Goal: Information Seeking & Learning: Compare options

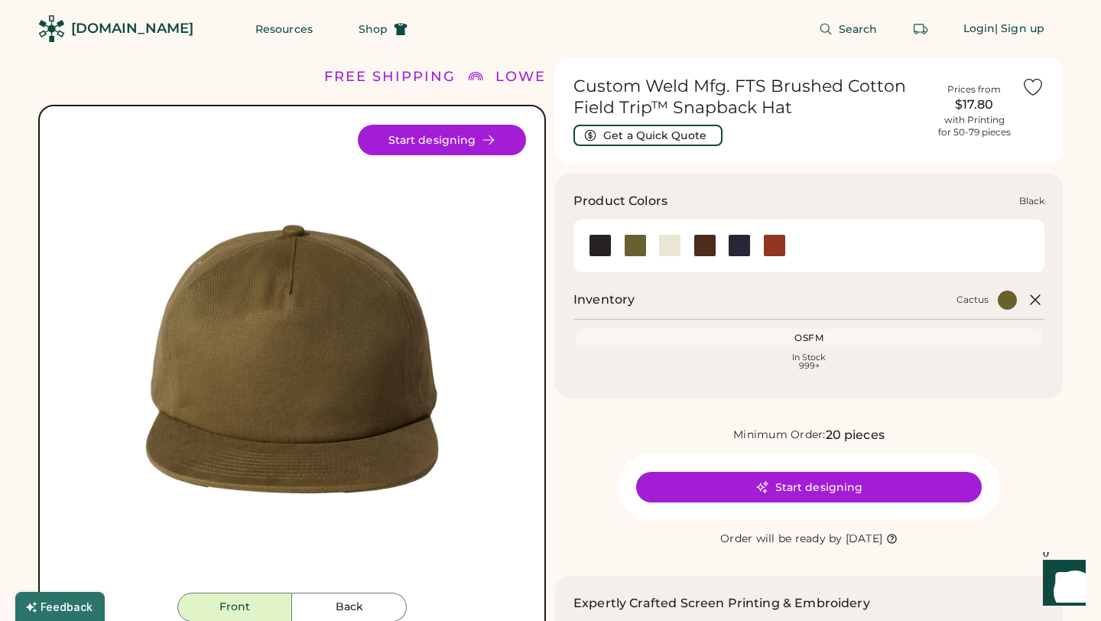
click at [605, 242] on div at bounding box center [600, 245] width 23 height 23
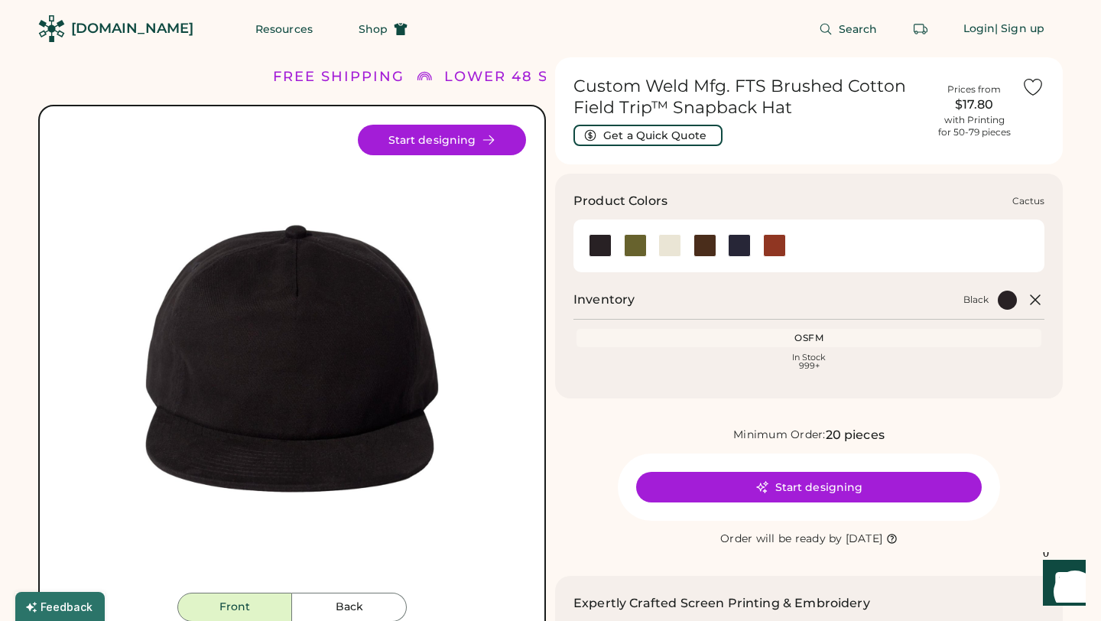
click at [622, 244] on div at bounding box center [635, 245] width 35 height 23
click at [635, 244] on div at bounding box center [635, 245] width 23 height 23
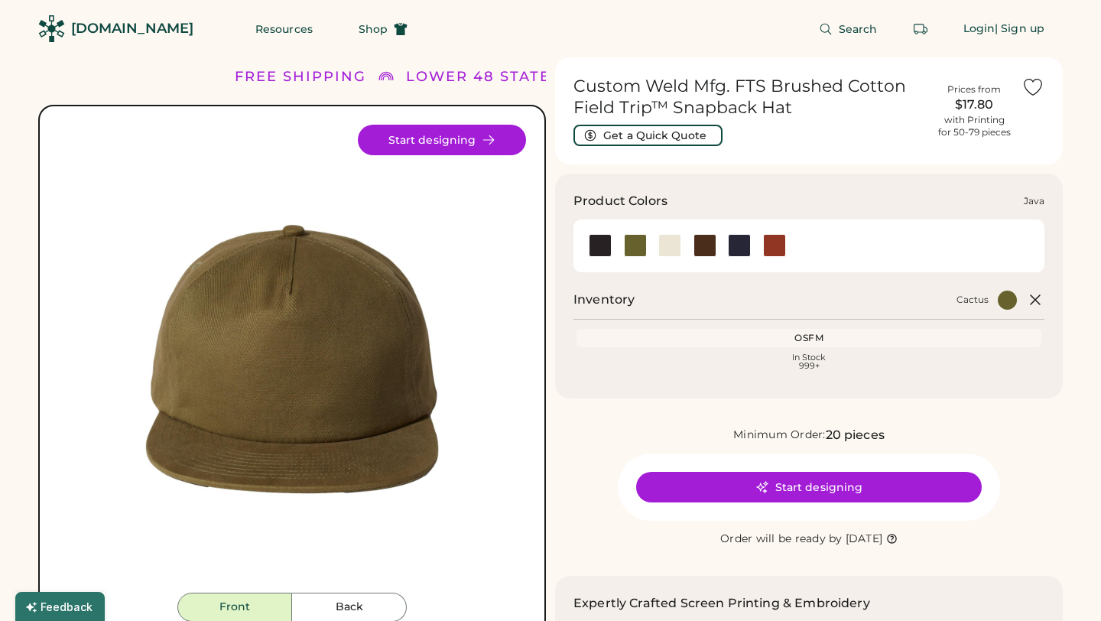
click at [709, 236] on div at bounding box center [705, 245] width 23 height 23
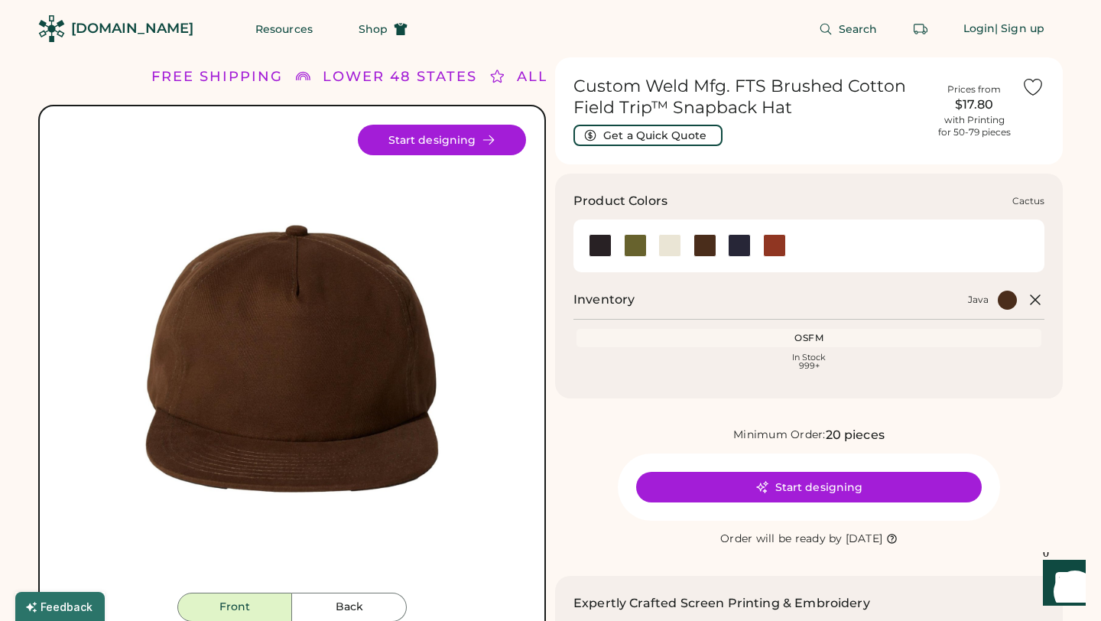
click at [636, 244] on div at bounding box center [635, 245] width 23 height 23
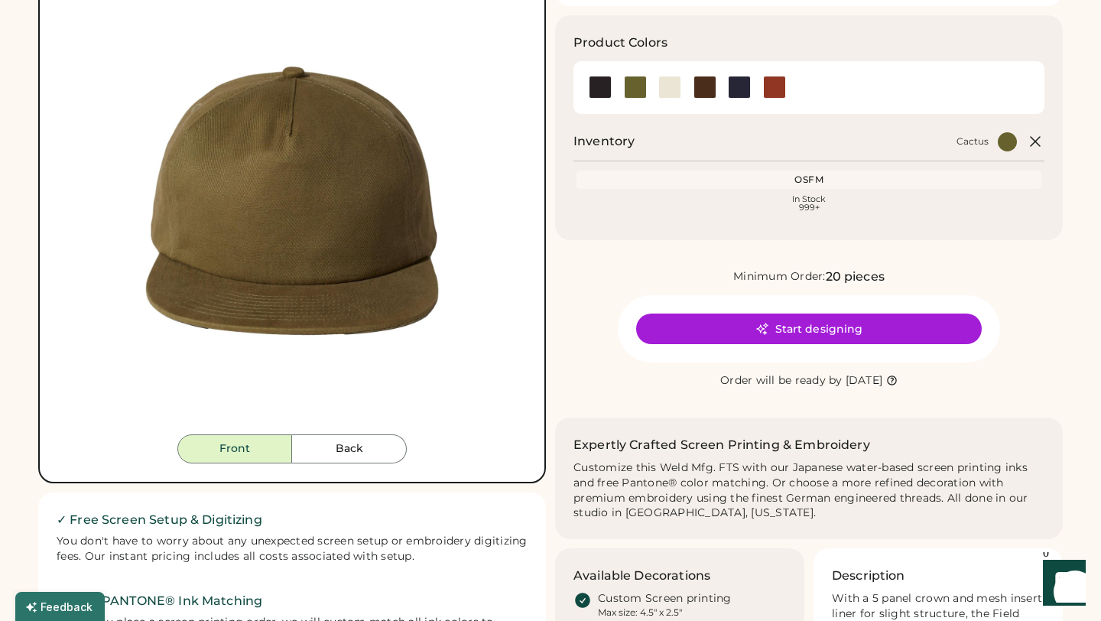
scroll to position [159, 0]
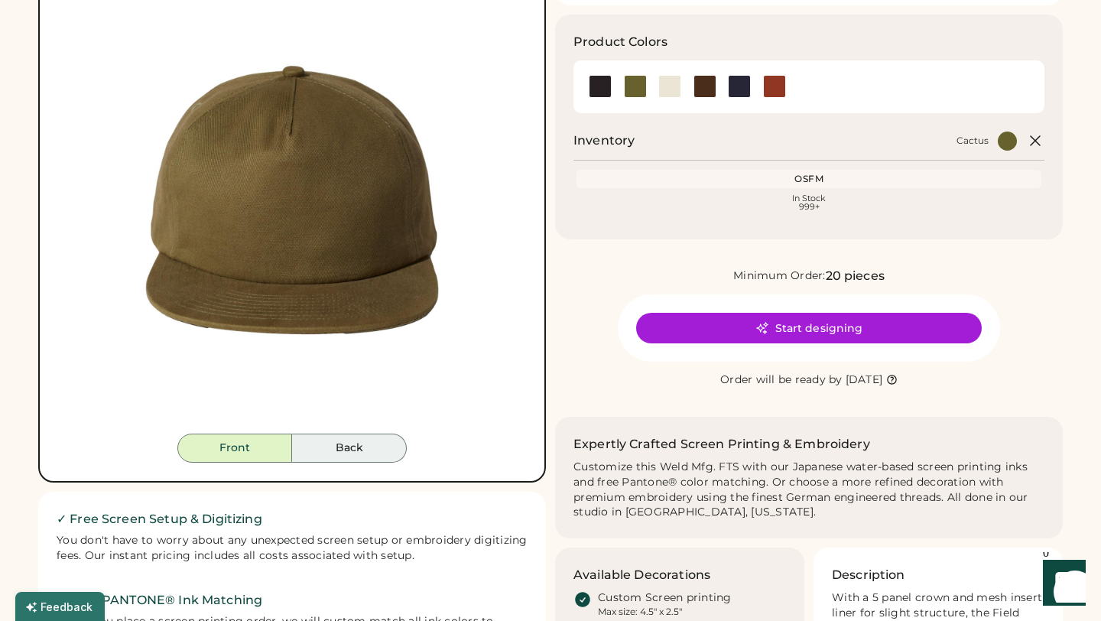
click at [331, 440] on button "Back" at bounding box center [349, 448] width 115 height 29
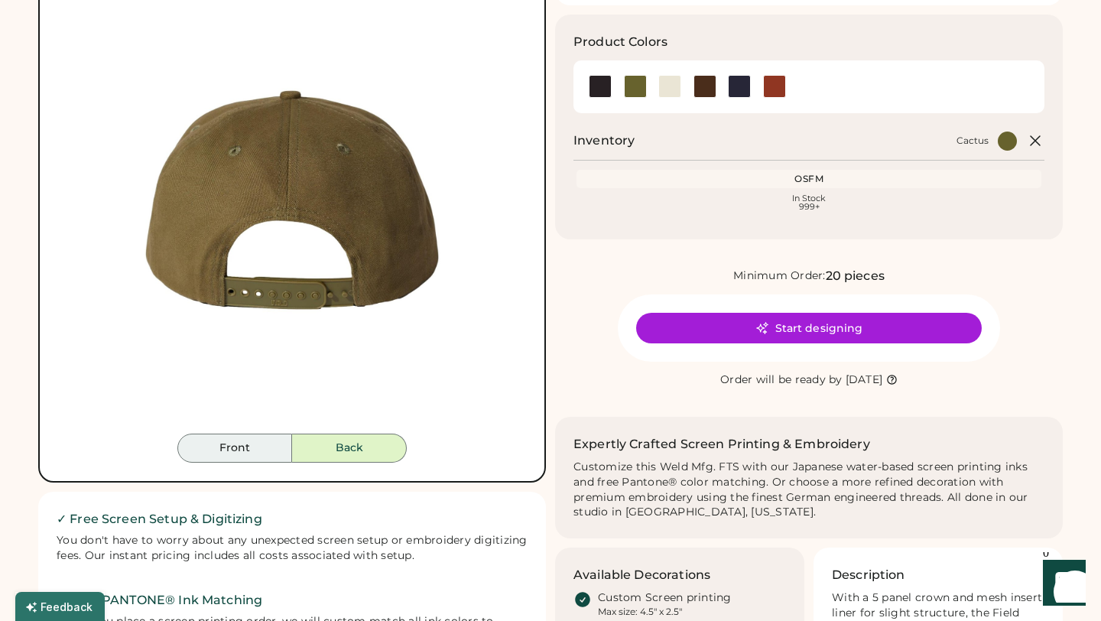
click at [262, 451] on button "Front" at bounding box center [234, 448] width 115 height 29
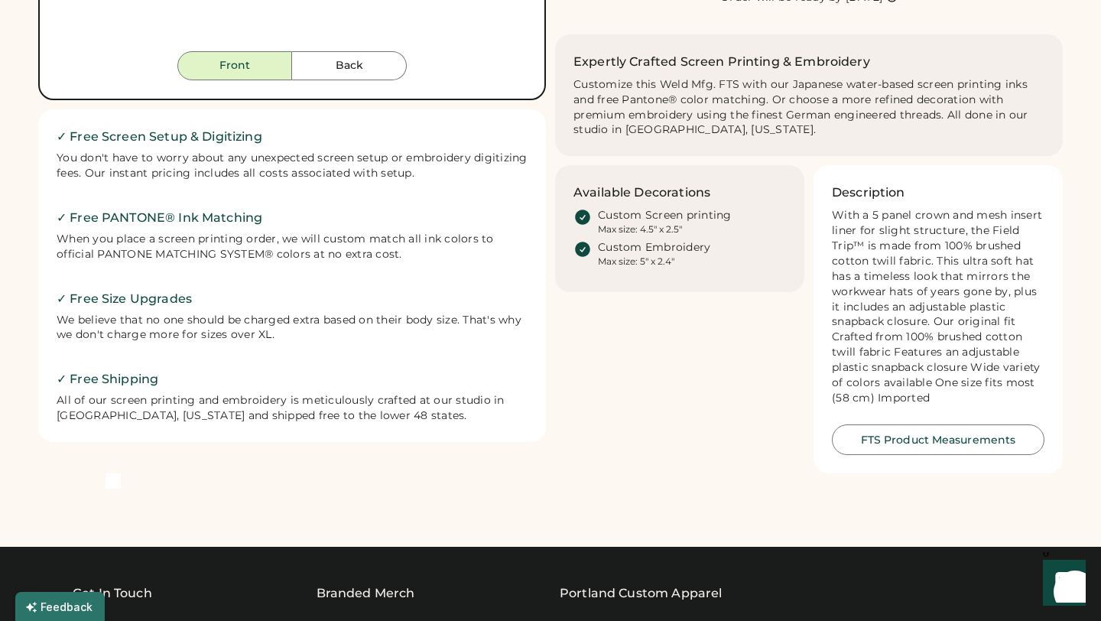
scroll to position [0, 0]
